Goal: Information Seeking & Learning: Check status

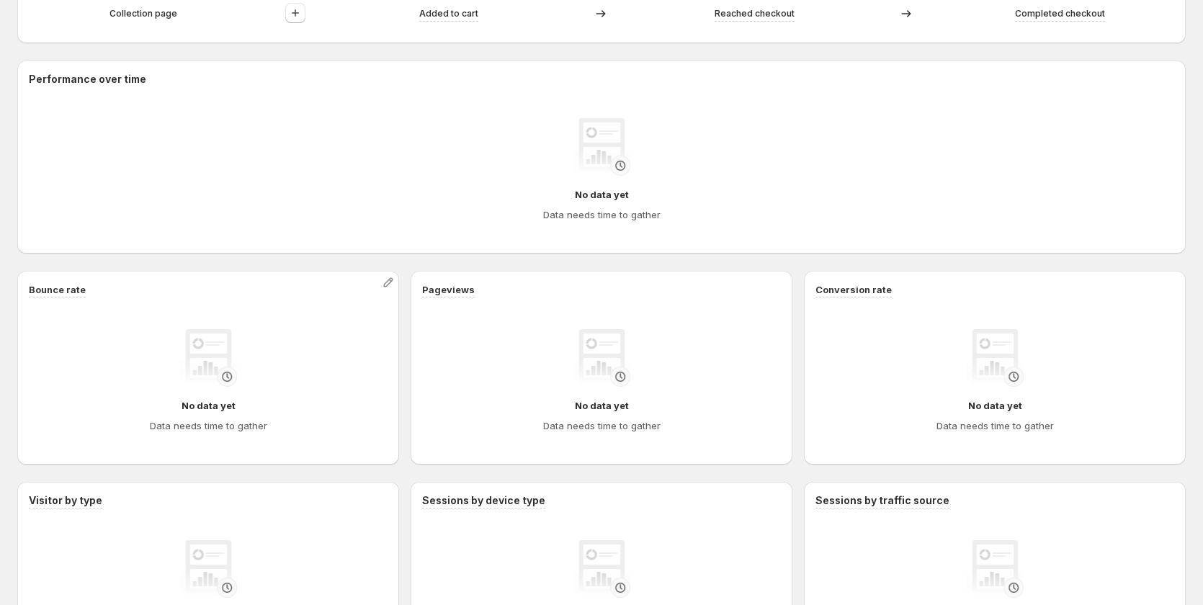
scroll to position [720, 0]
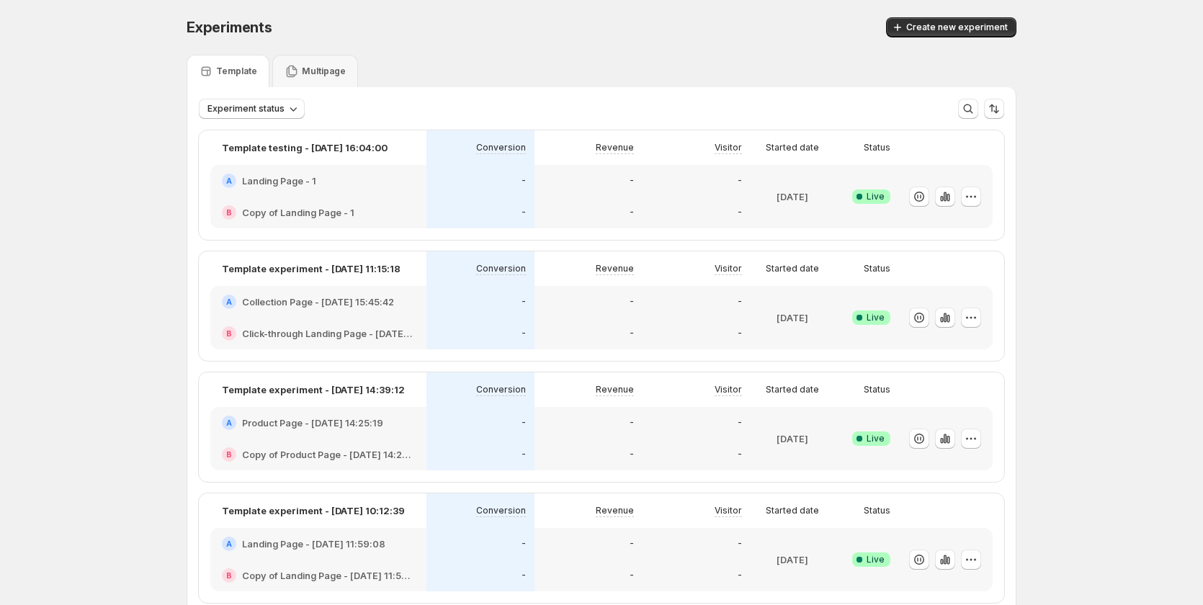
click at [522, 330] on div "-" at bounding box center [480, 333] width 91 height 14
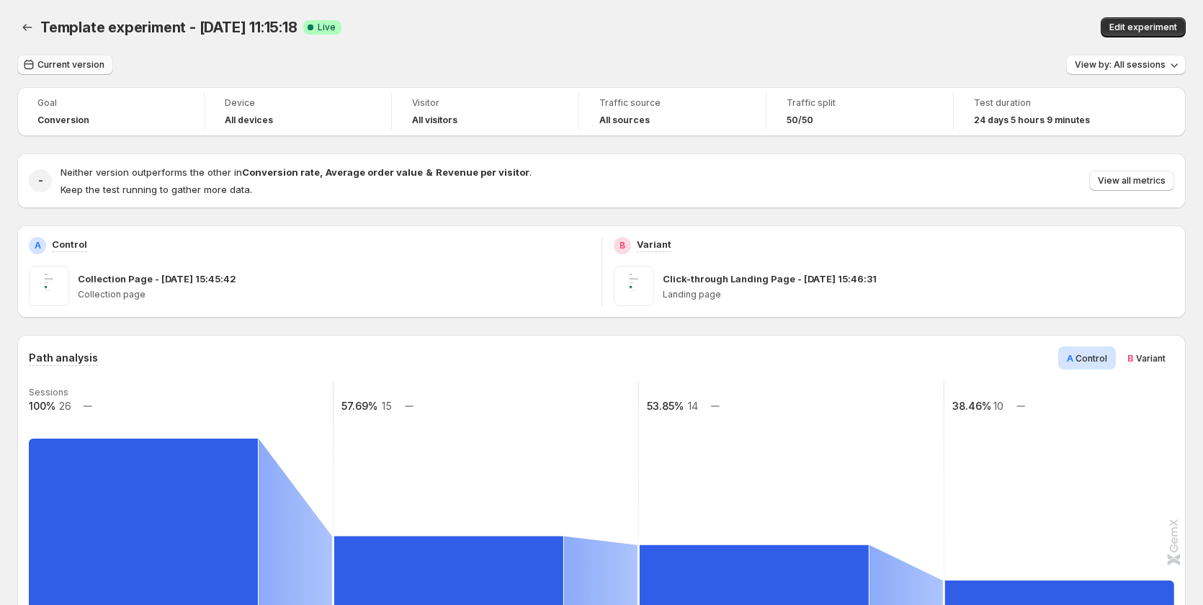
click at [76, 71] on button "Current version" at bounding box center [65, 65] width 96 height 20
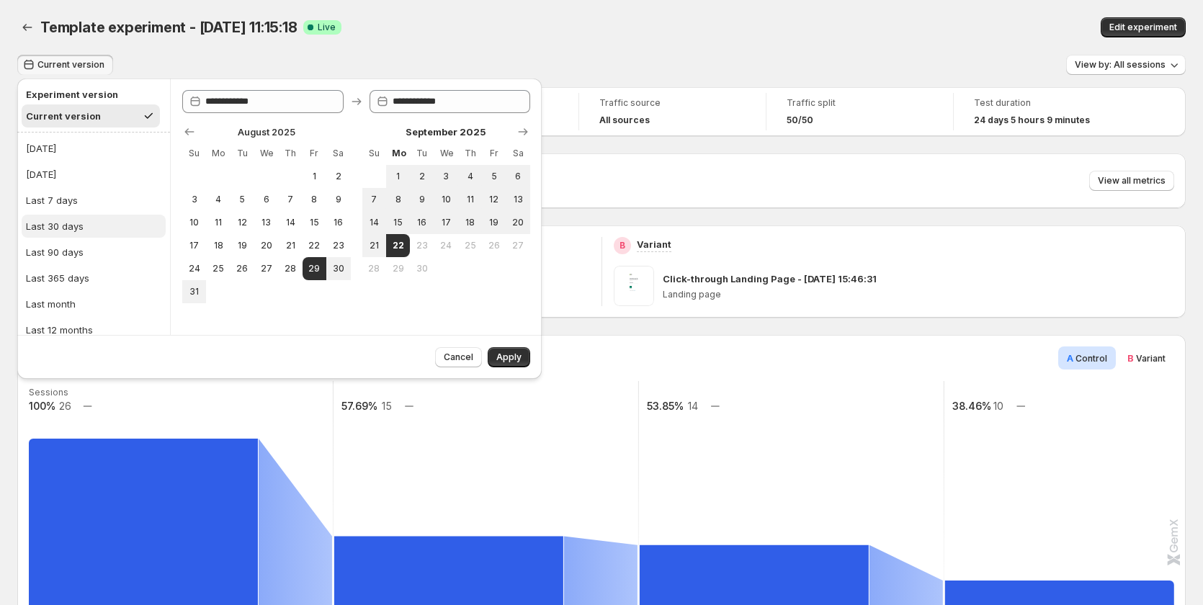
click at [101, 225] on button "Last 30 days" at bounding box center [94, 226] width 144 height 23
type input "**********"
click at [497, 354] on span "Apply" at bounding box center [508, 358] width 25 height 12
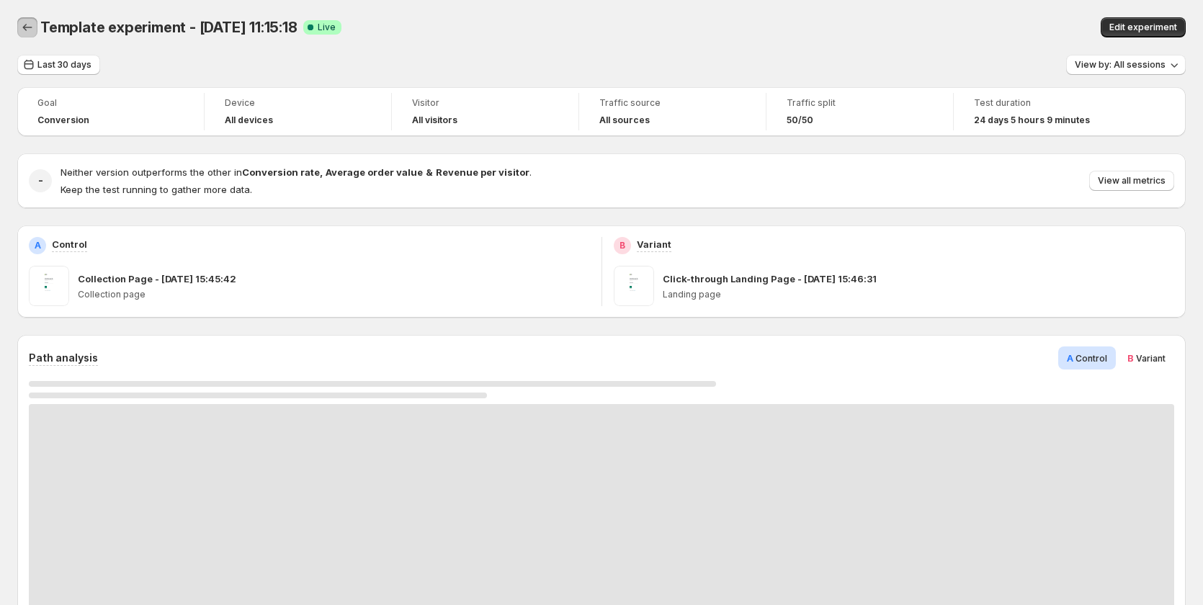
click at [30, 23] on icon "Back" at bounding box center [27, 27] width 14 height 14
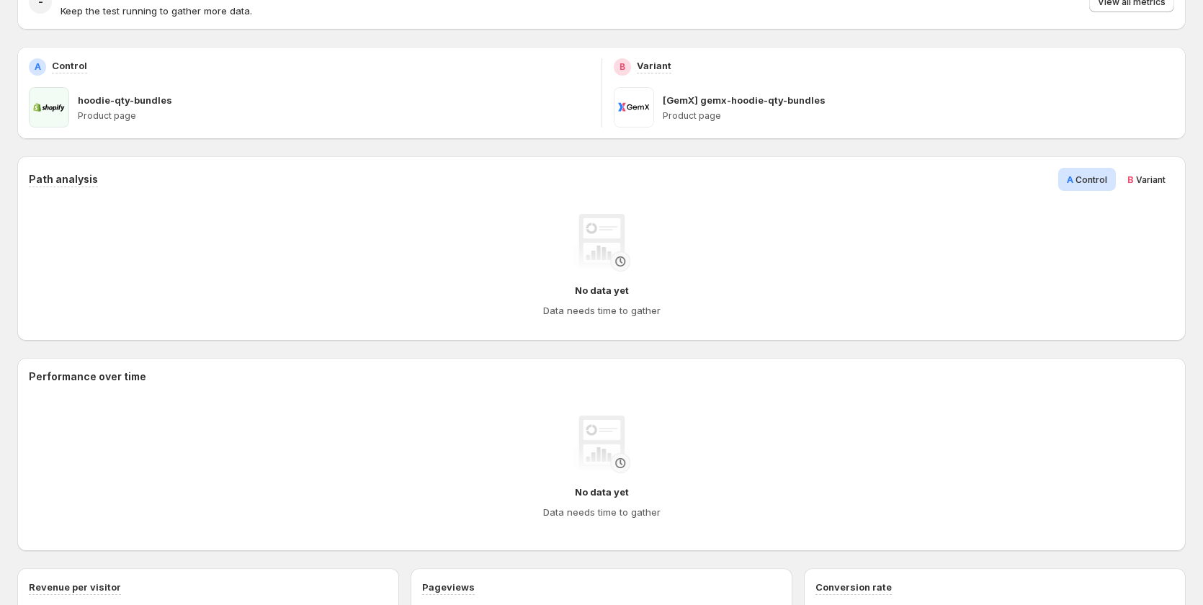
scroll to position [48, 0]
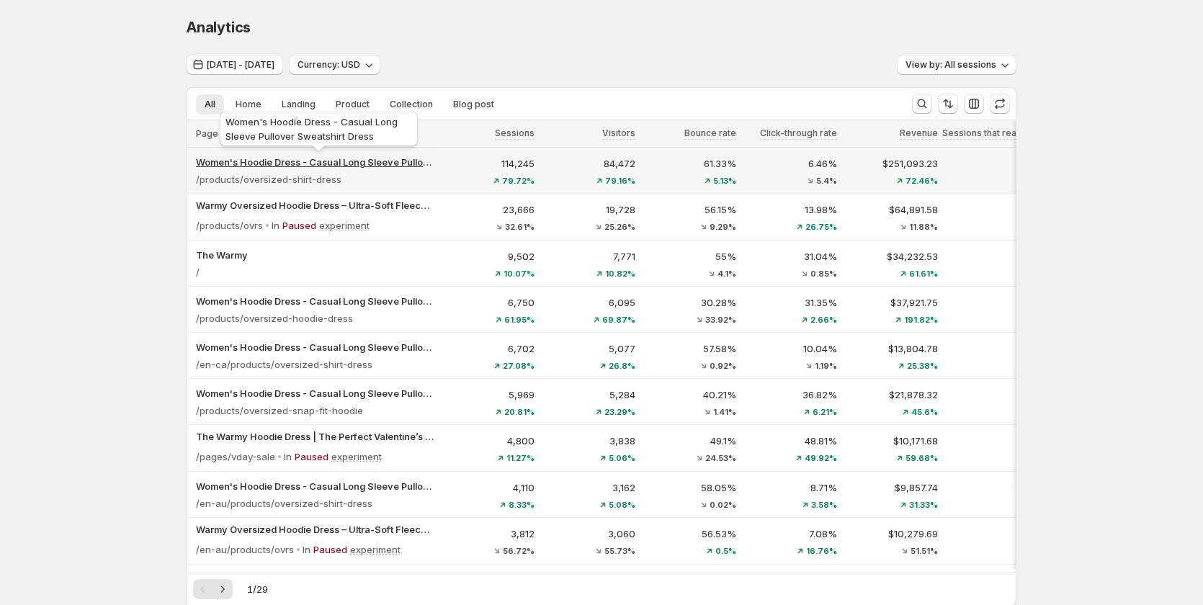
click at [383, 164] on p "Women's Hoodie Dress - Casual Long Sleeve Pullover Sweatshirt Dress" at bounding box center [315, 162] width 238 height 14
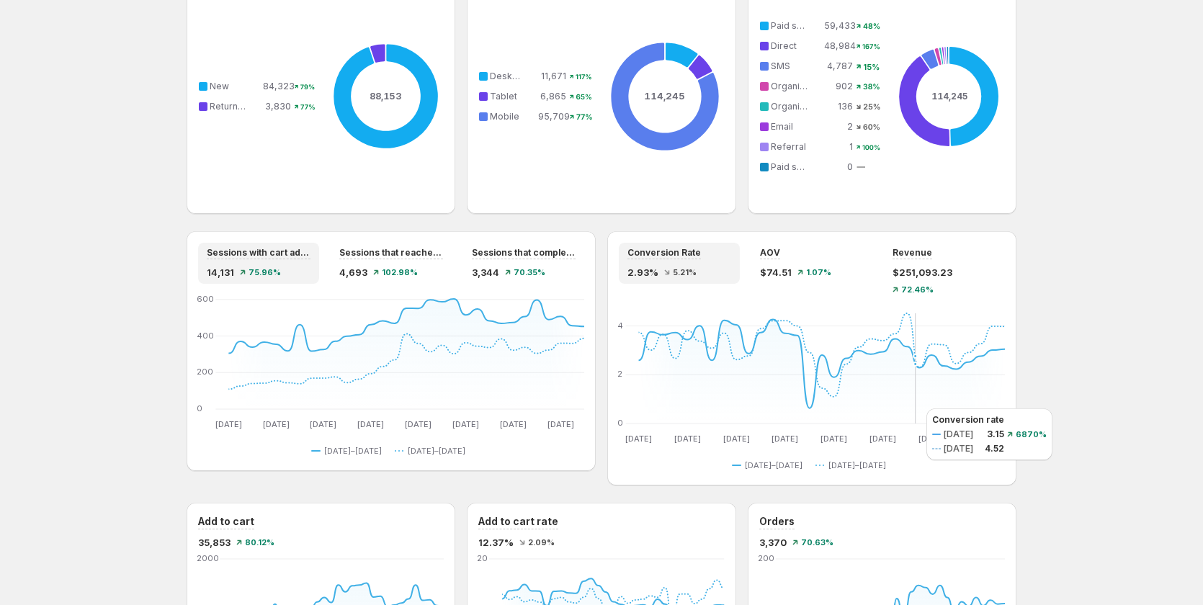
scroll to position [1028, 0]
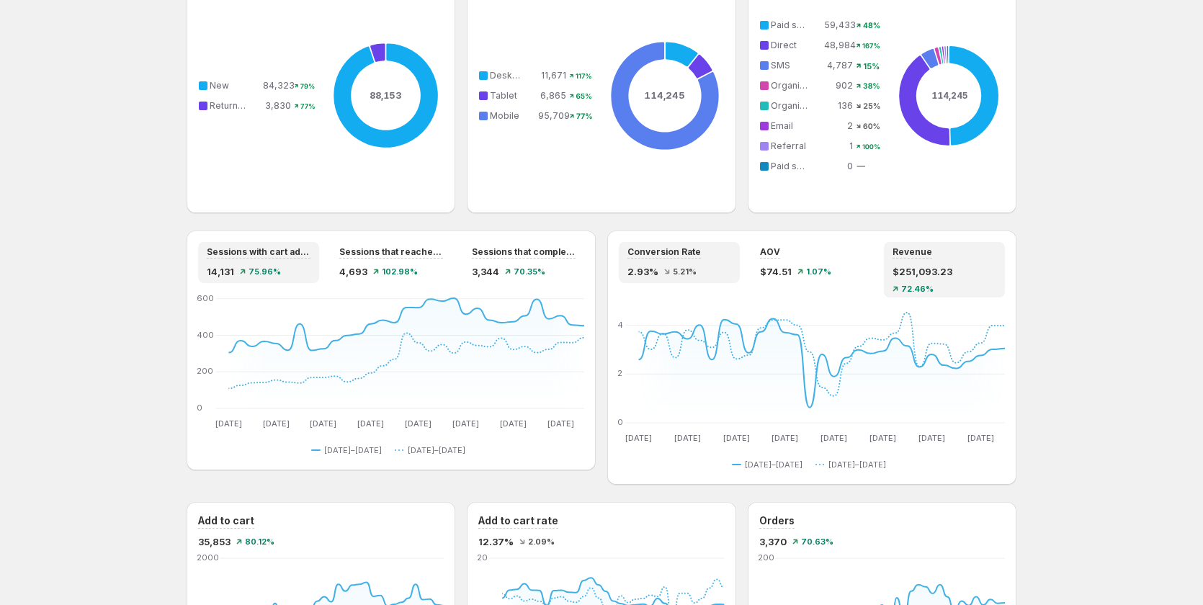
click at [929, 269] on span "$251,093.23" at bounding box center [923, 271] width 60 height 14
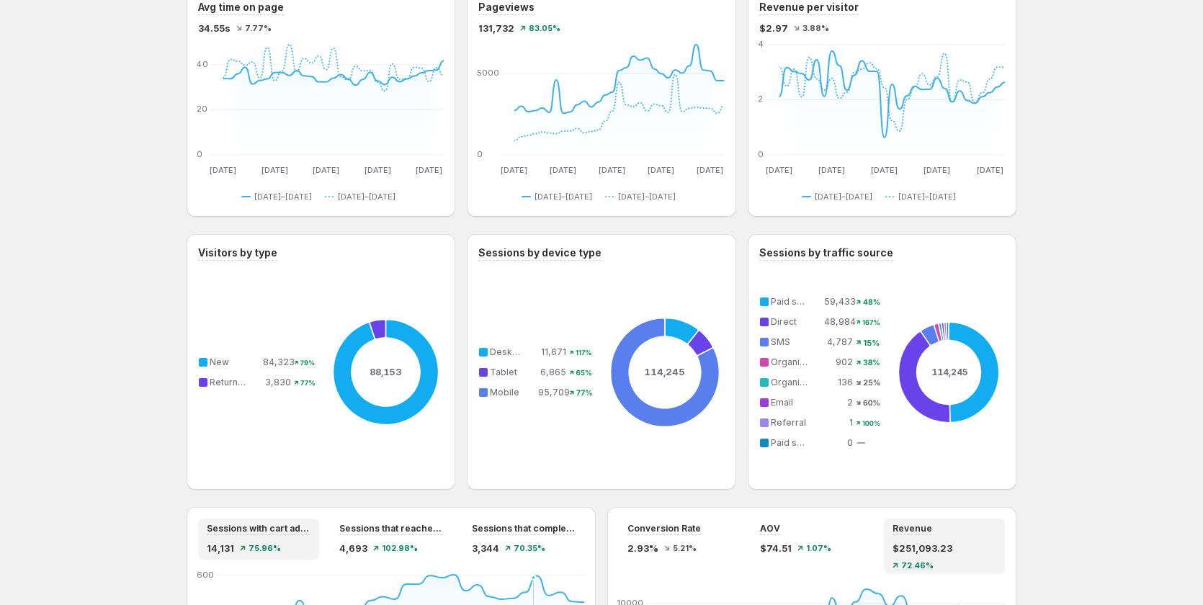
scroll to position [596, 0]
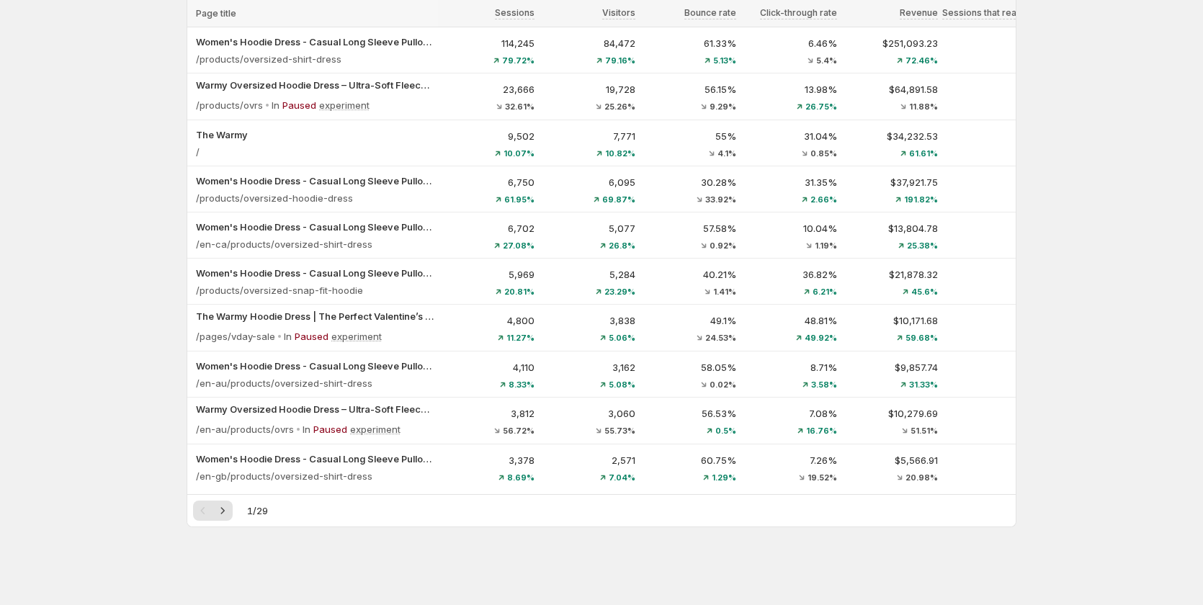
scroll to position [126, 0]
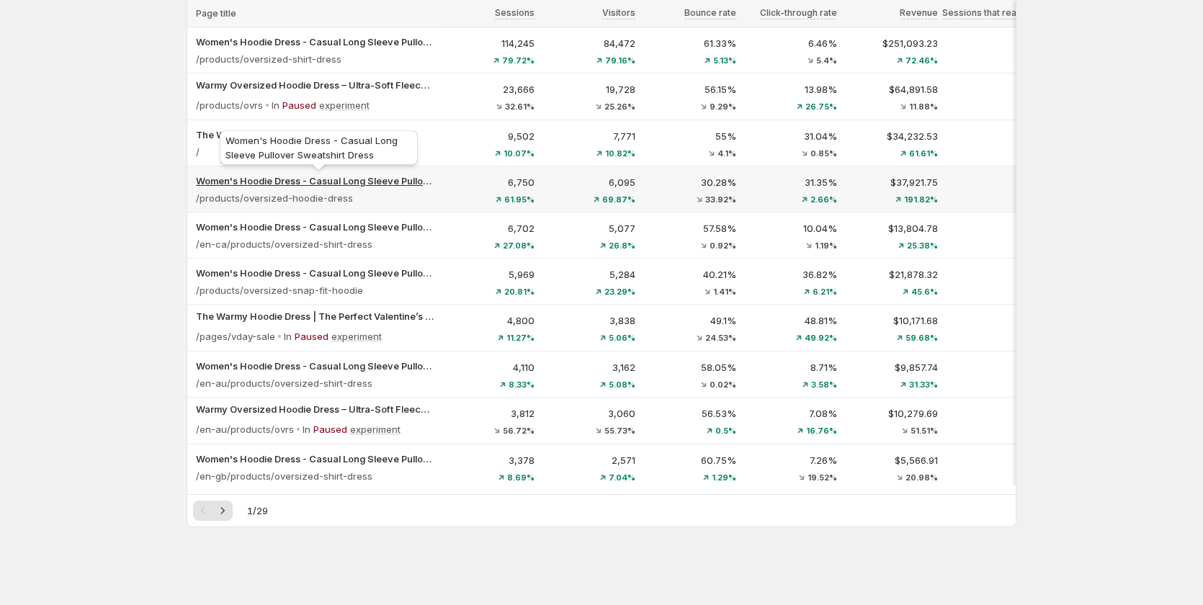
click at [203, 176] on p "Women's Hoodie Dress - Casual Long Sleeve Pullover Sweatshirt Dress" at bounding box center [315, 181] width 238 height 14
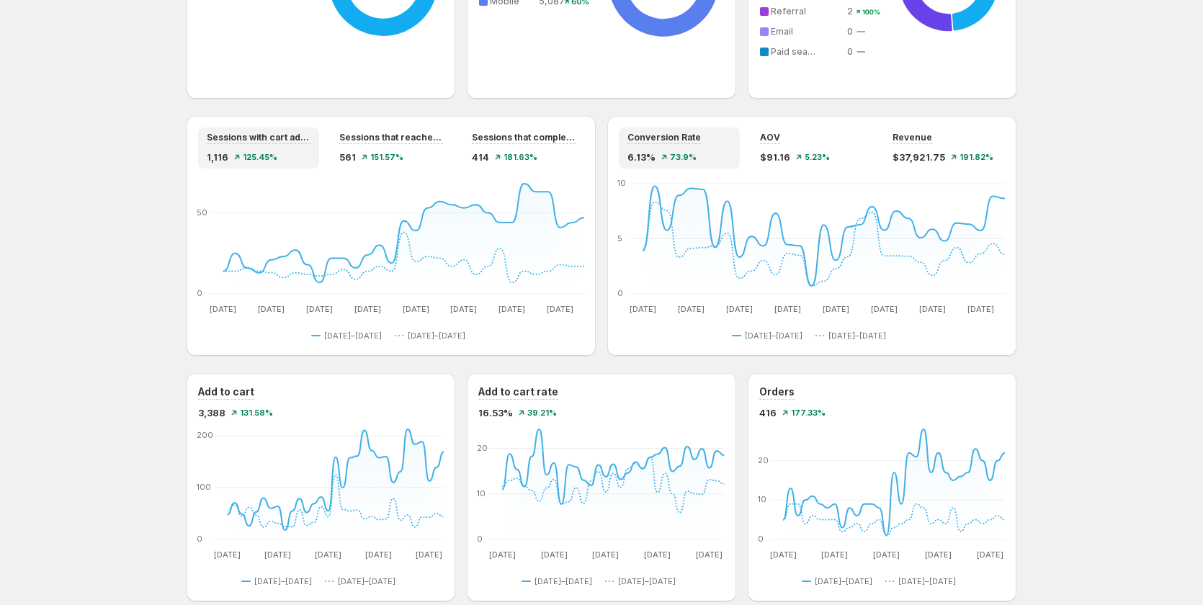
scroll to position [1217, 0]
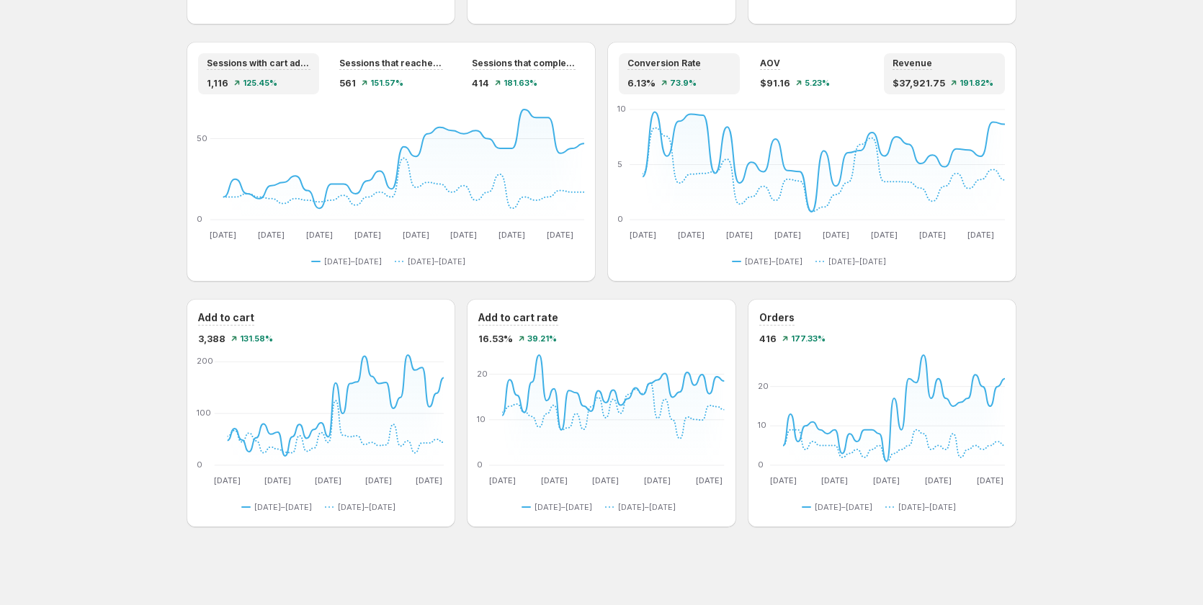
click at [954, 71] on div "Revenue $37,921.75 191.82%" at bounding box center [945, 74] width 104 height 32
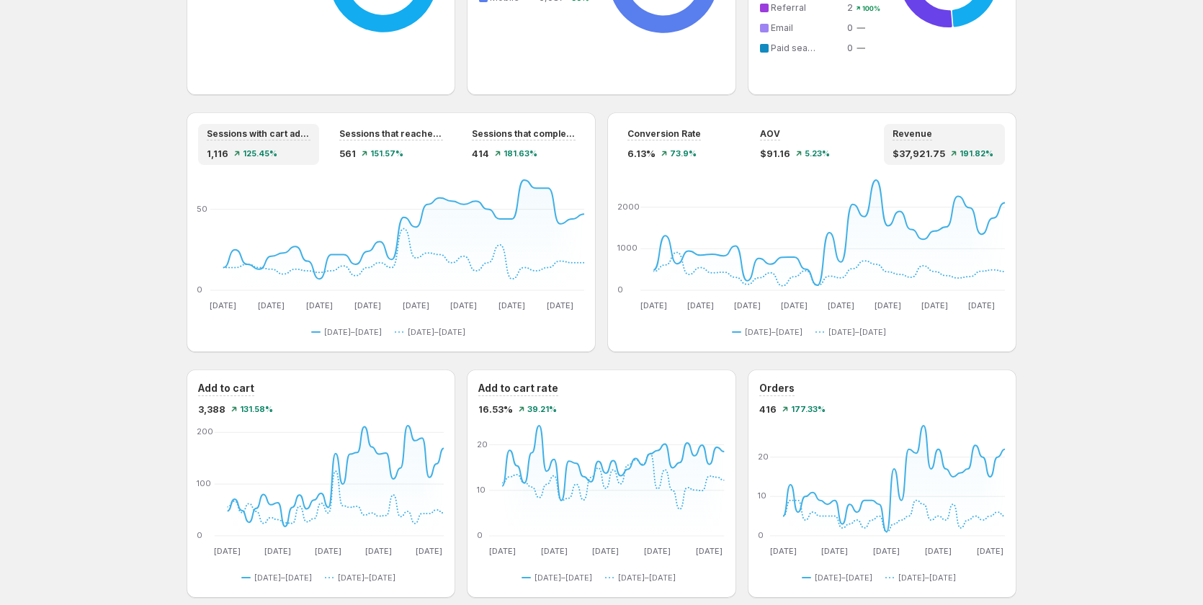
scroll to position [1073, 0]
